Goal: Communication & Community: Answer question/provide support

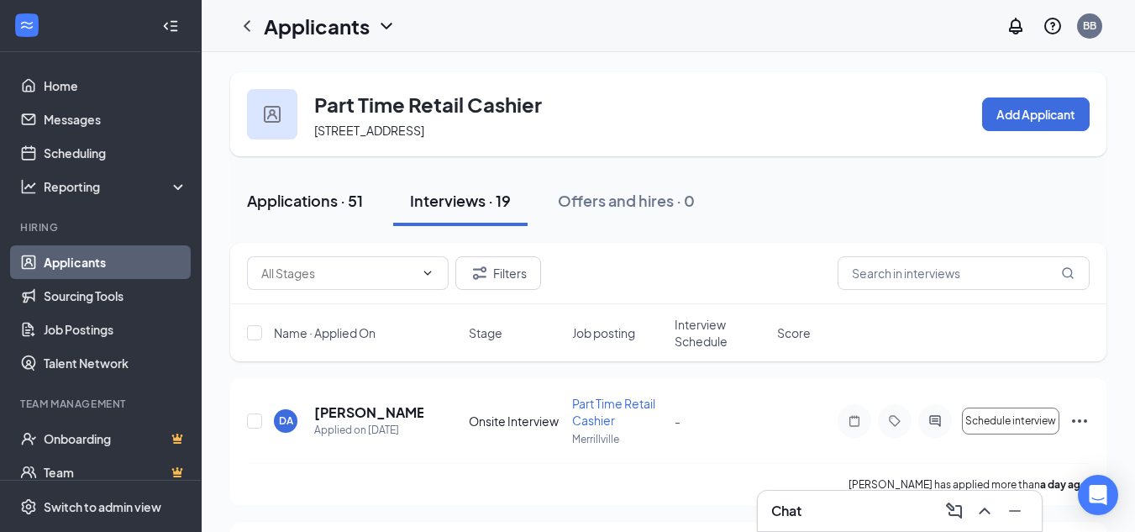
click at [323, 200] on div "Applications · 51" at bounding box center [305, 200] width 116 height 21
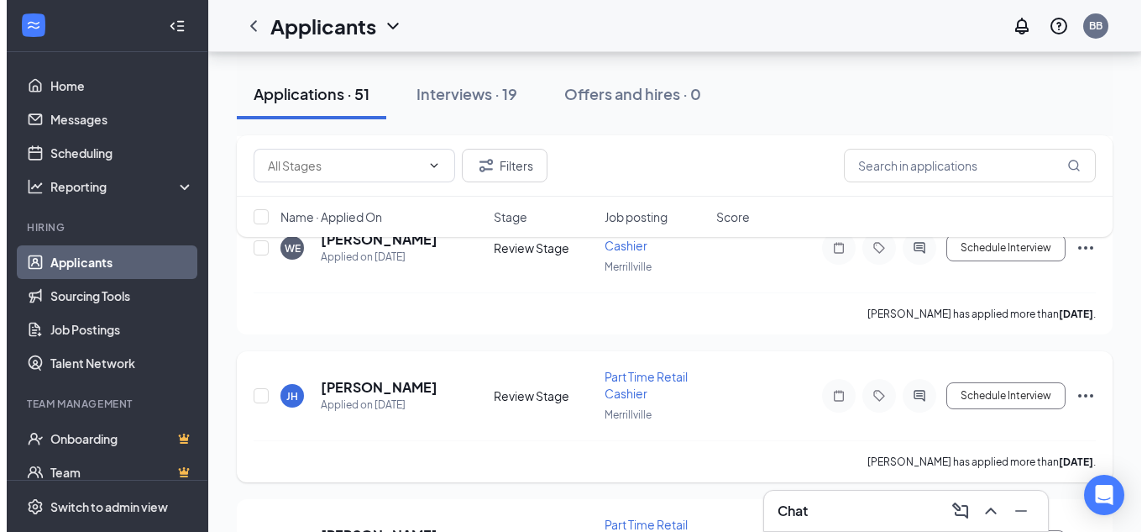
scroll to position [2016, 0]
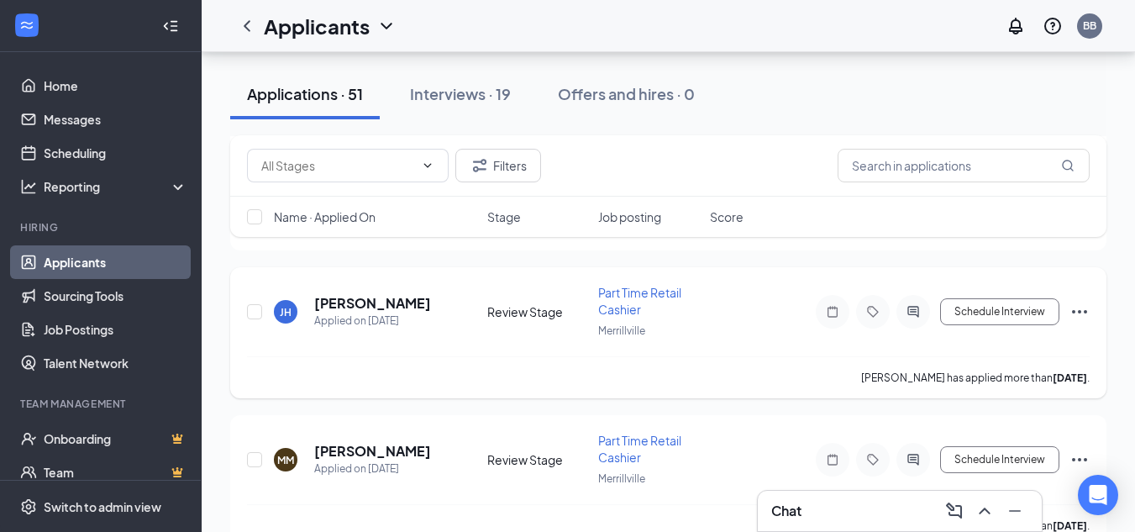
click at [622, 305] on span "Part Time Retail Cashier" at bounding box center [639, 301] width 83 height 32
click at [625, 302] on span "Part Time Retail Cashier" at bounding box center [639, 301] width 83 height 32
click at [354, 298] on h5 "[PERSON_NAME]" at bounding box center [372, 303] width 117 height 18
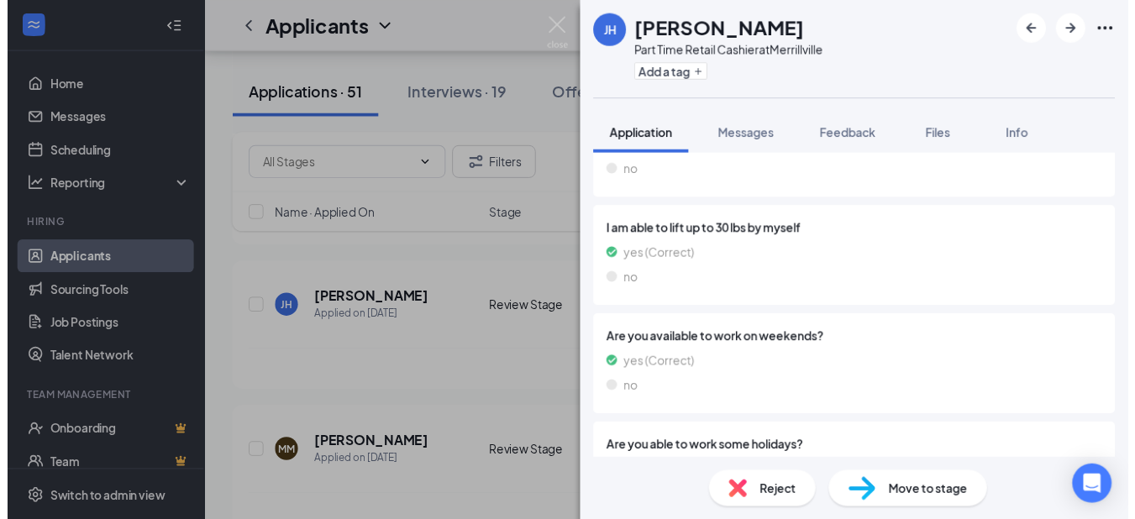
scroll to position [2436, 0]
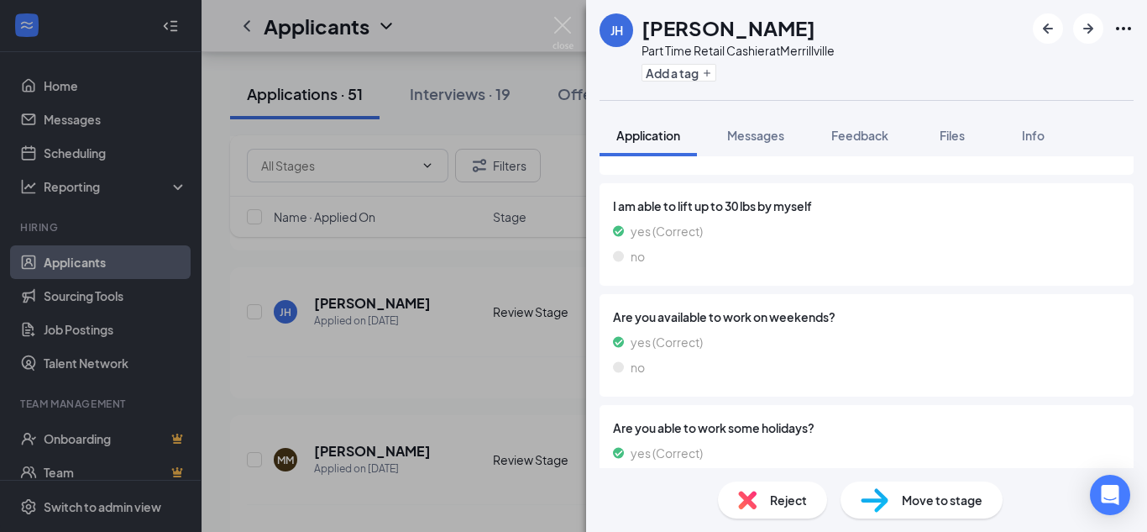
click at [548, 375] on div "[PERSON_NAME] Part Time Retail Cashier at [GEOGRAPHIC_DATA] Add a tag Applicati…" at bounding box center [573, 266] width 1147 height 532
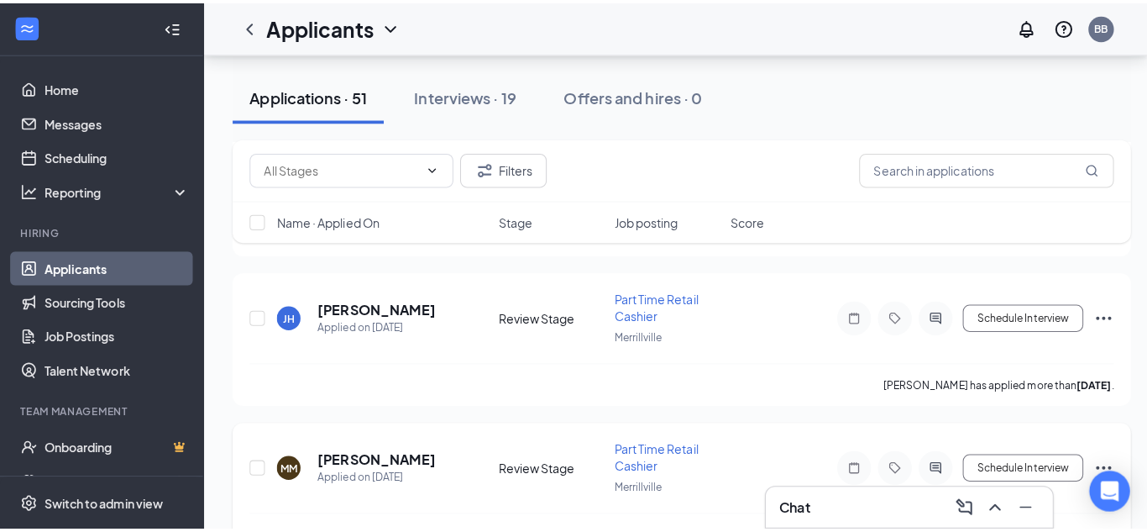
scroll to position [2100, 0]
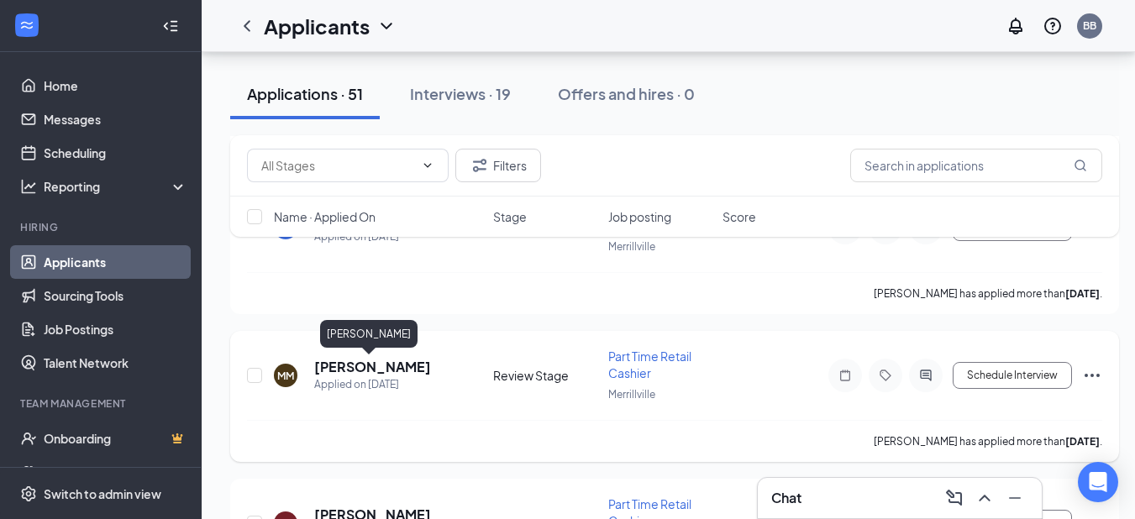
click at [391, 363] on h5 "[PERSON_NAME]" at bounding box center [372, 367] width 117 height 18
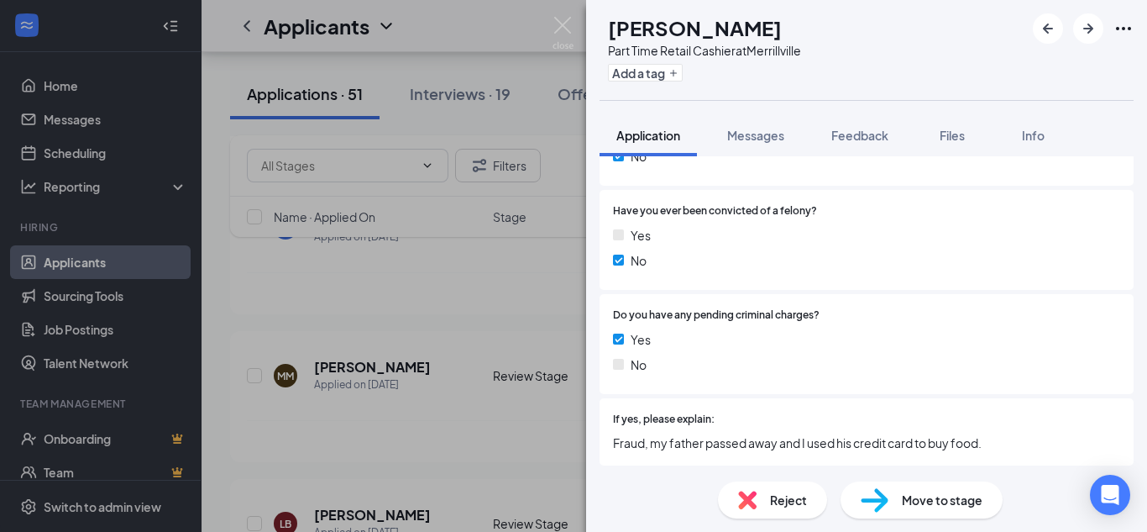
scroll to position [1680, 0]
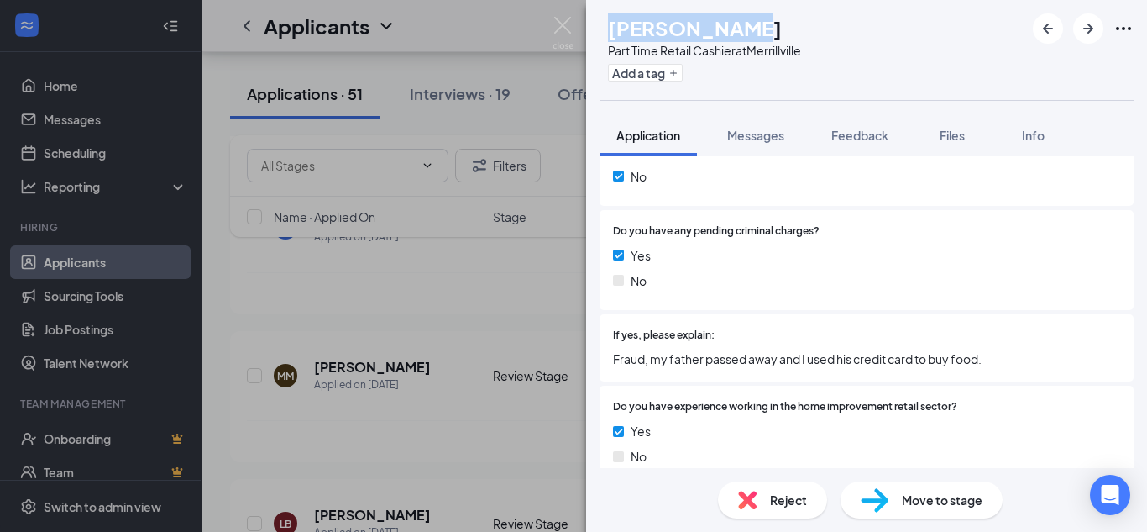
drag, startPoint x: 779, startPoint y: 37, endPoint x: 645, endPoint y: 27, distance: 133.9
click at [645, 27] on div "[PERSON_NAME]" at bounding box center [704, 27] width 193 height 29
copy h1 "[PERSON_NAME]"
click at [784, 271] on div "No" at bounding box center [866, 280] width 507 height 18
click at [765, 136] on span "Messages" at bounding box center [755, 135] width 57 height 15
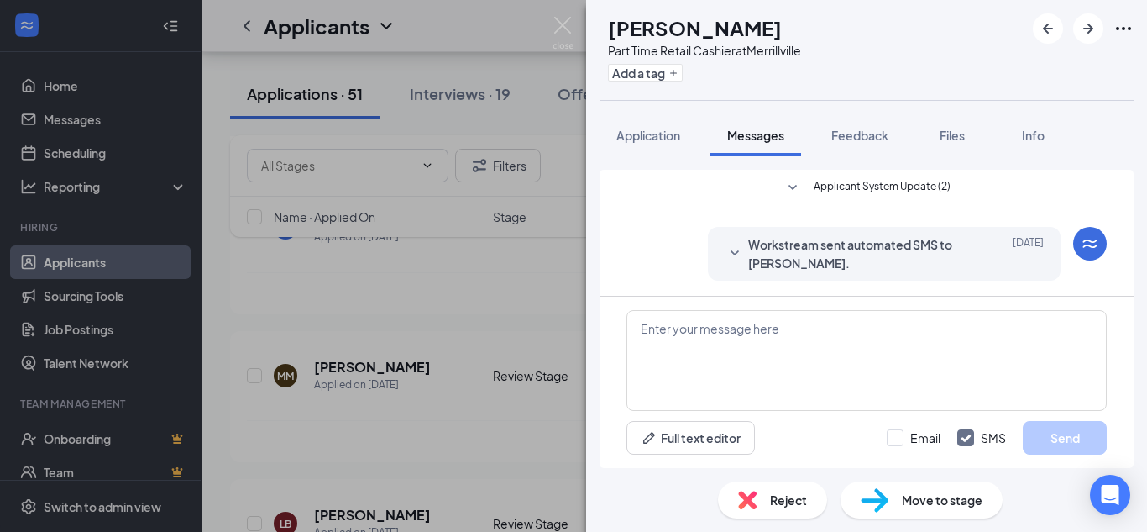
scroll to position [81, 0]
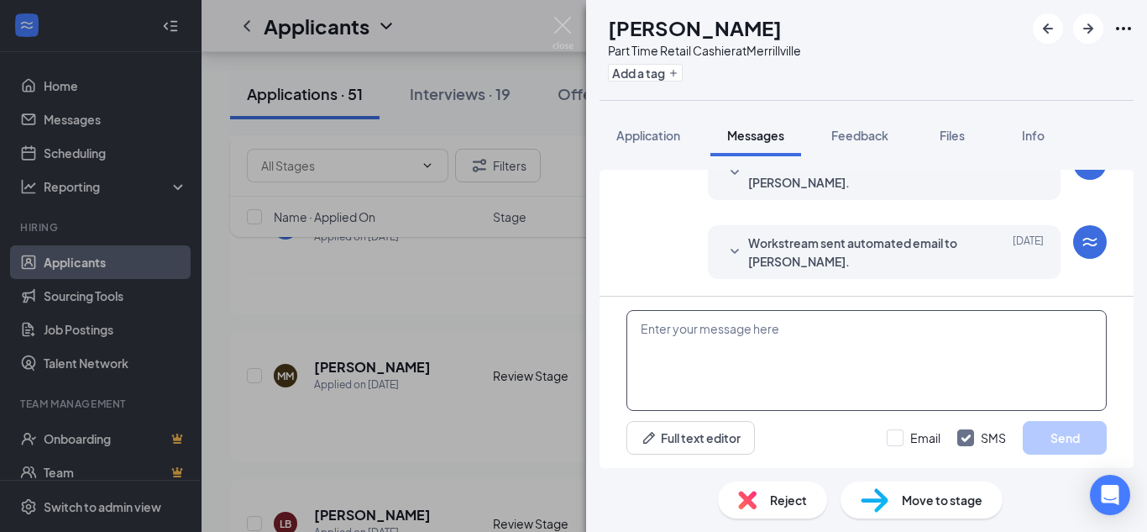
click at [776, 355] on textarea at bounding box center [867, 360] width 480 height 101
paste textarea "[PERSON_NAME]"
type textarea "[PERSON_NAME]"
drag, startPoint x: 848, startPoint y: 334, endPoint x: 538, endPoint y: 331, distance: 309.9
click at [538, 331] on div "MM [PERSON_NAME] Part Time Retail Cashier at [GEOGRAPHIC_DATA] Add a tag Applic…" at bounding box center [573, 266] width 1147 height 532
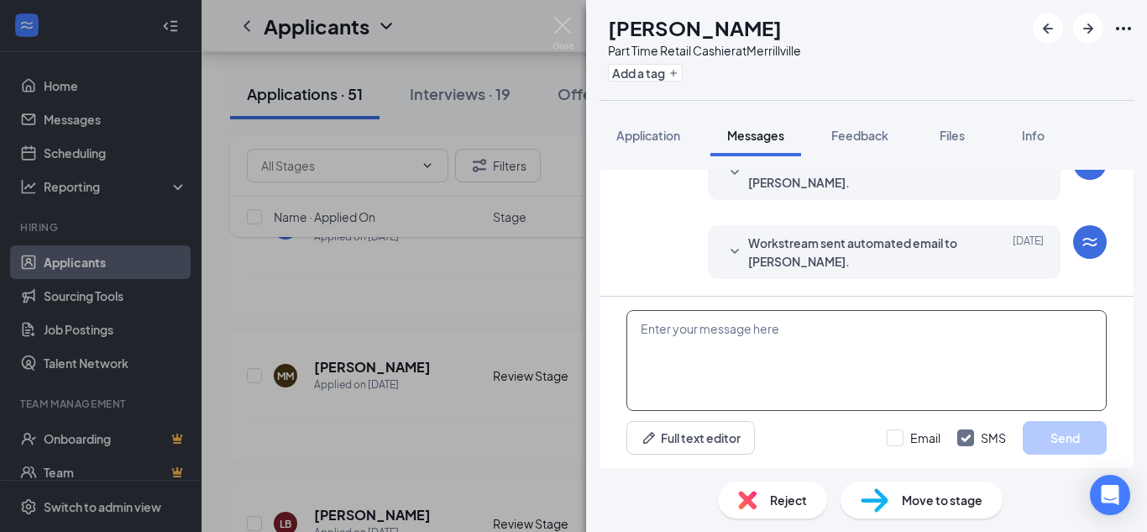
paste textarea "Hi, thanks for applying for our position of cashier. Our hours of operation are…"
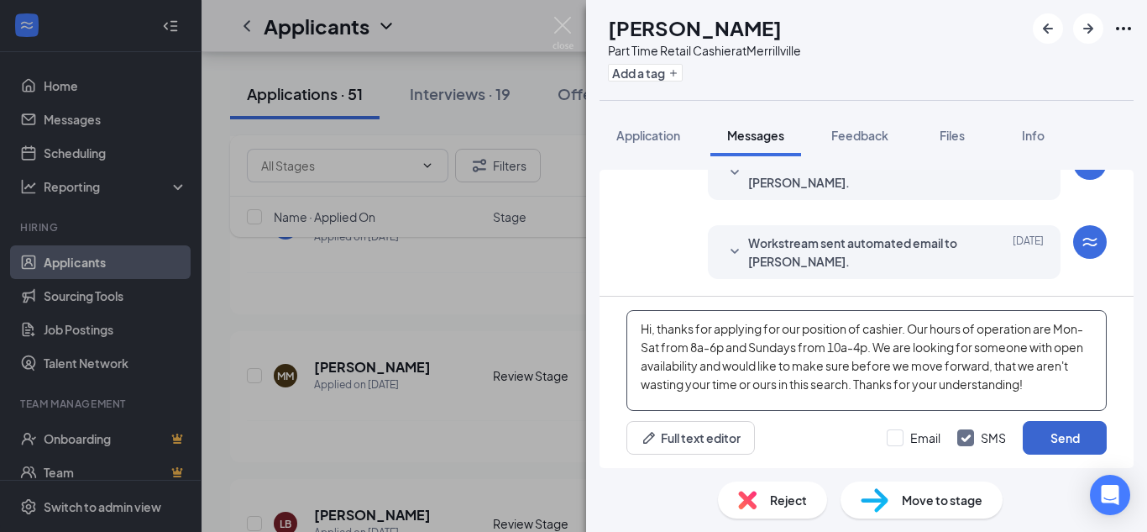
type textarea "Hi, thanks for applying for our position of cashier. Our hours of operation are…"
click at [1083, 436] on button "Send" at bounding box center [1065, 438] width 84 height 34
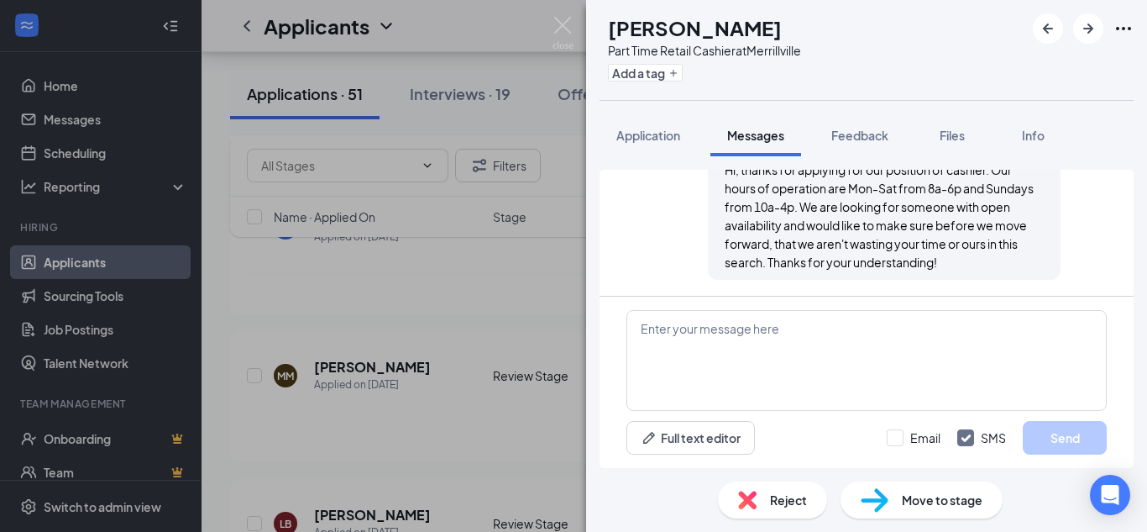
scroll to position [281, 0]
